Goal: Find contact information: Obtain details needed to contact an individual or organization

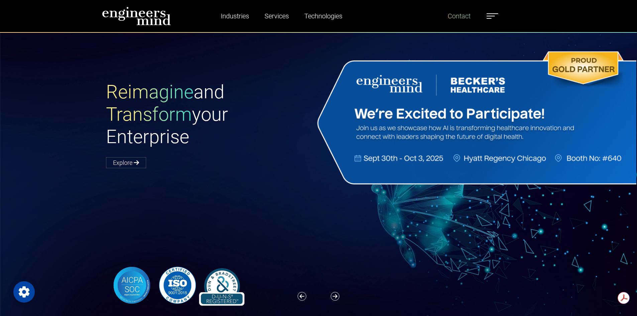
click at [458, 18] on link "Contact" at bounding box center [459, 15] width 28 height 15
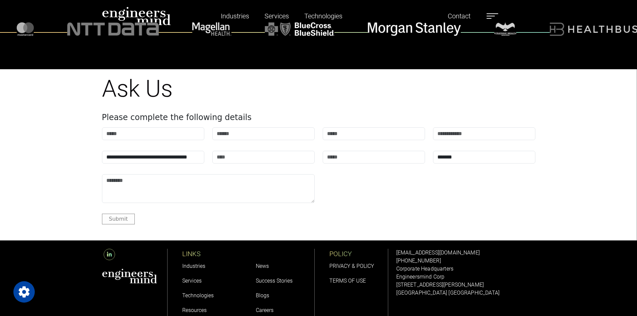
scroll to position [844, 0]
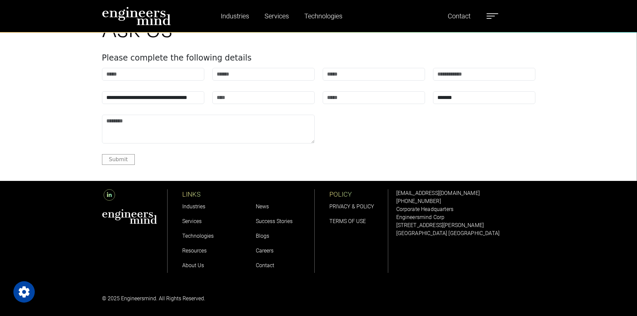
click at [399, 190] on link "[EMAIL_ADDRESS][DOMAIN_NAME]" at bounding box center [438, 193] width 84 height 6
click at [271, 265] on link "Contact" at bounding box center [265, 265] width 18 height 6
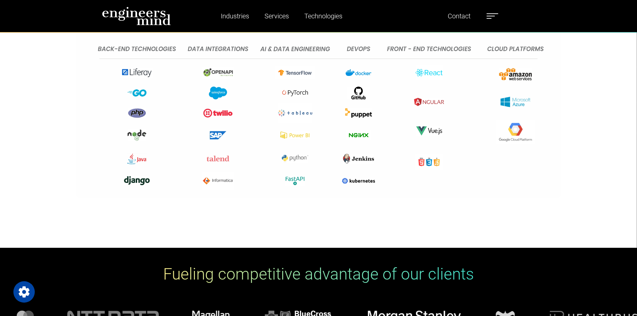
scroll to position [568, 0]
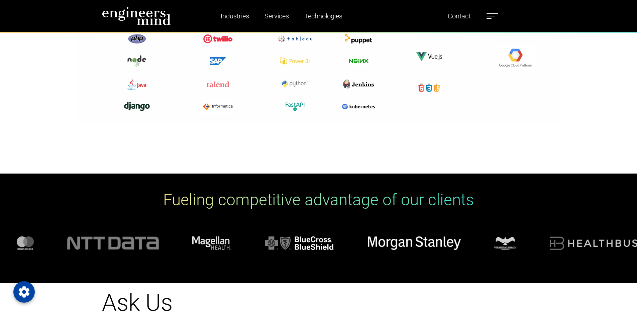
click at [300, 105] on img at bounding box center [318, 40] width 485 height 166
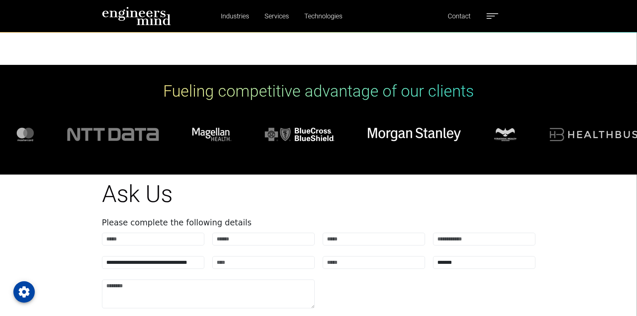
scroll to position [577, 0]
